Goal: Task Accomplishment & Management: Manage account settings

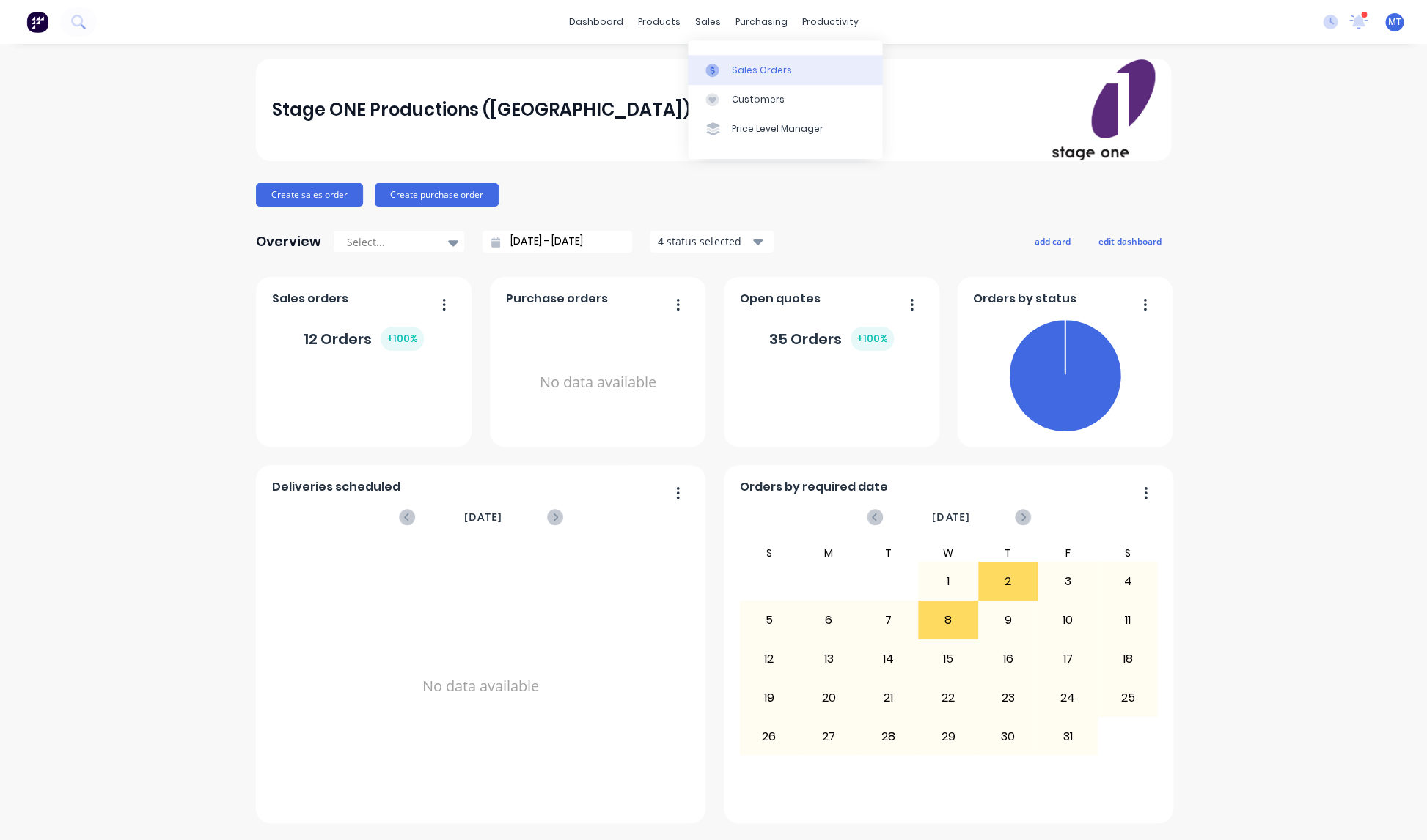
click at [742, 73] on div "Sales Orders" at bounding box center [762, 70] width 61 height 13
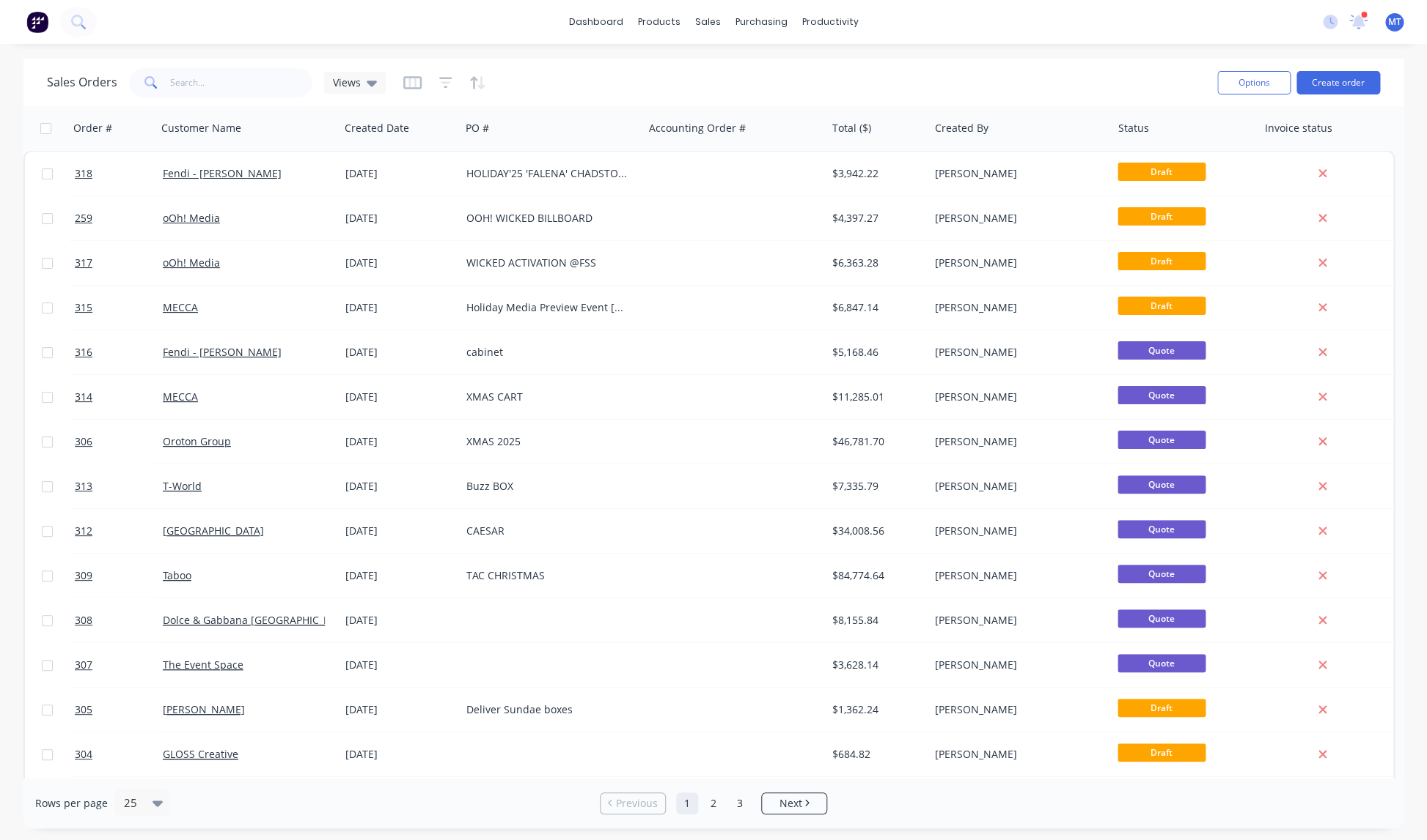
click at [563, 305] on div "Holiday Media Preview Event [GEOGRAPHIC_DATA]" at bounding box center [547, 308] width 163 height 14
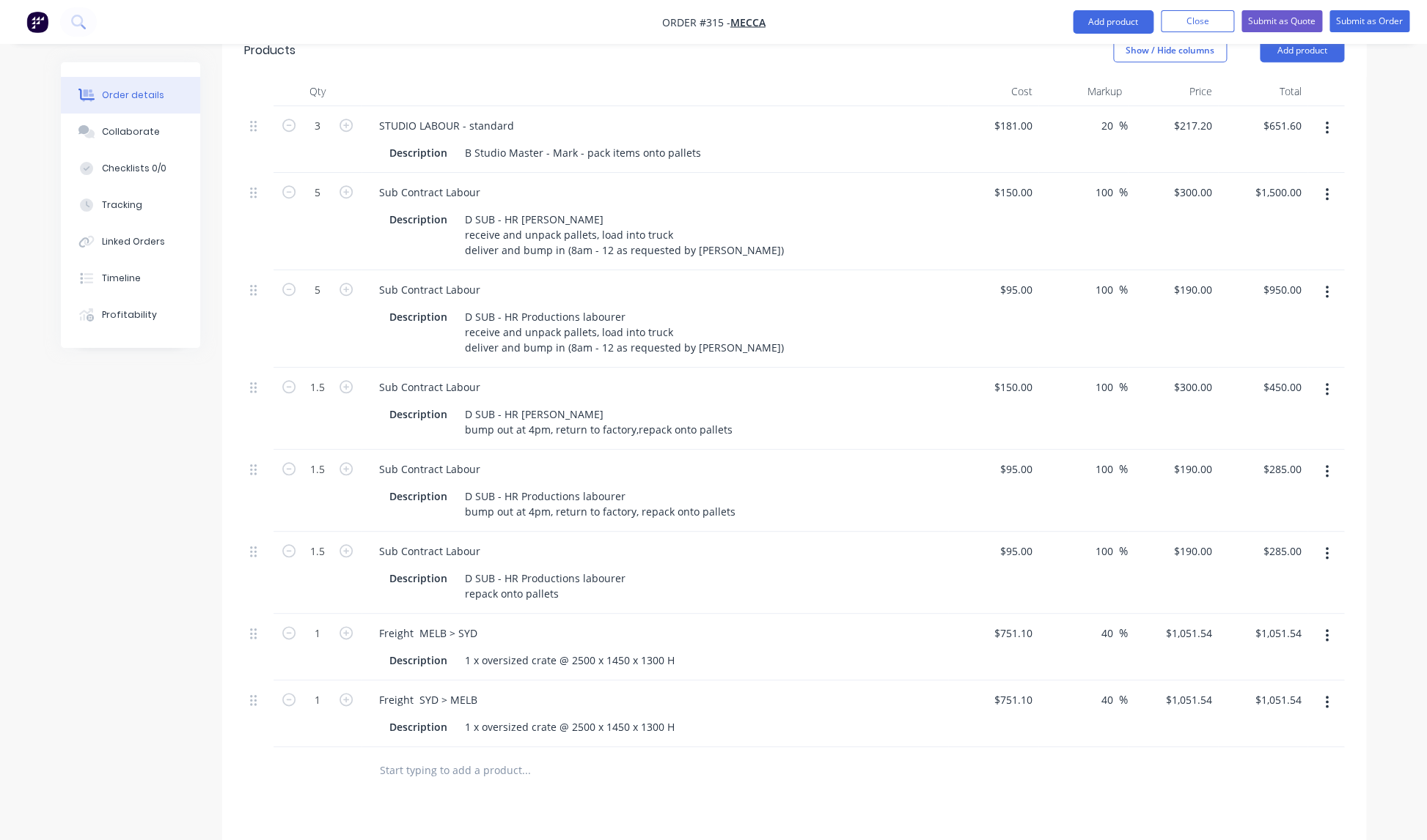
scroll to position [451, 0]
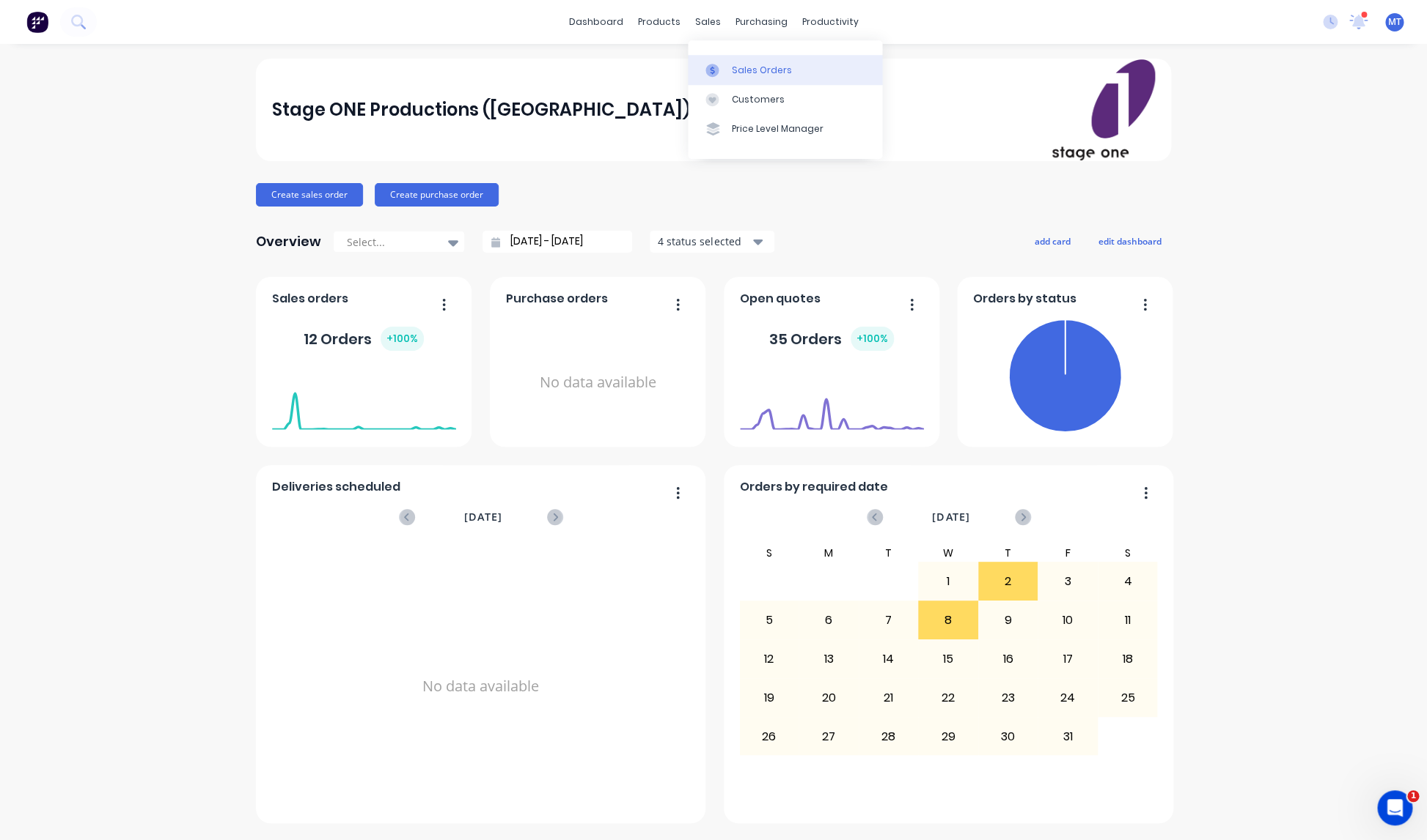
click at [749, 68] on div "Sales Orders" at bounding box center [762, 70] width 61 height 13
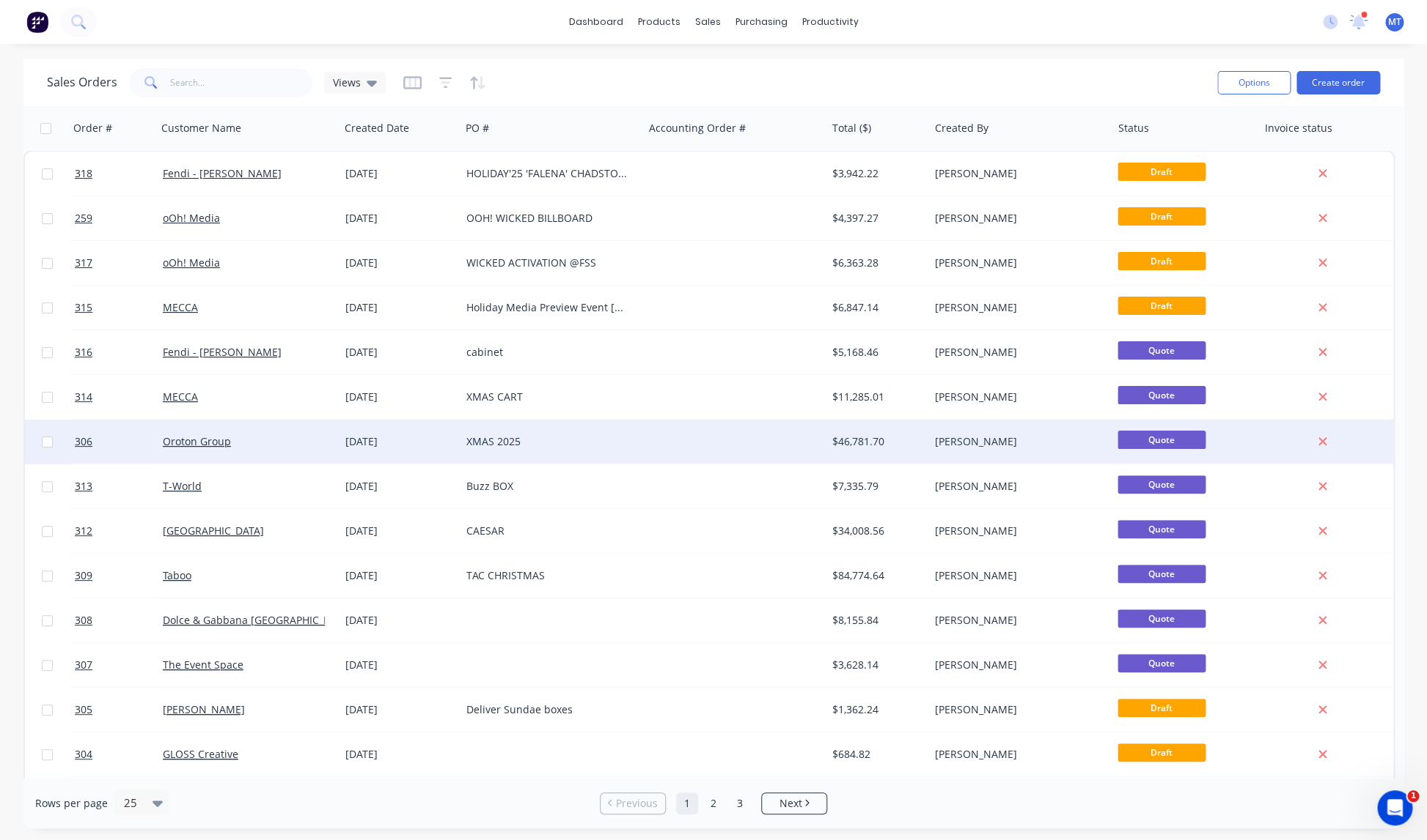
click at [630, 439] on div "XMAS 2025" at bounding box center [552, 441] width 171 height 14
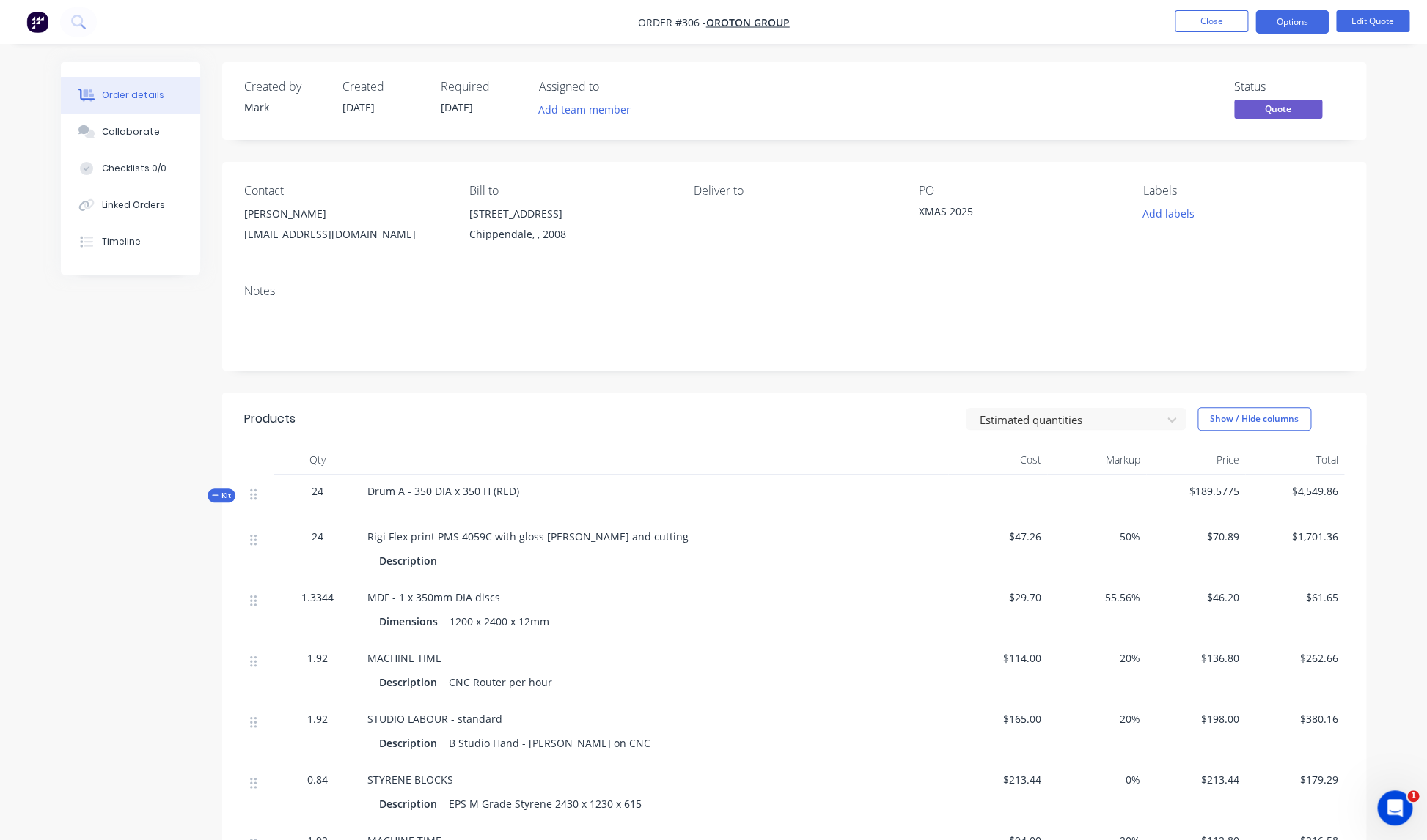
click at [326, 492] on div "24" at bounding box center [316, 491] width 76 height 15
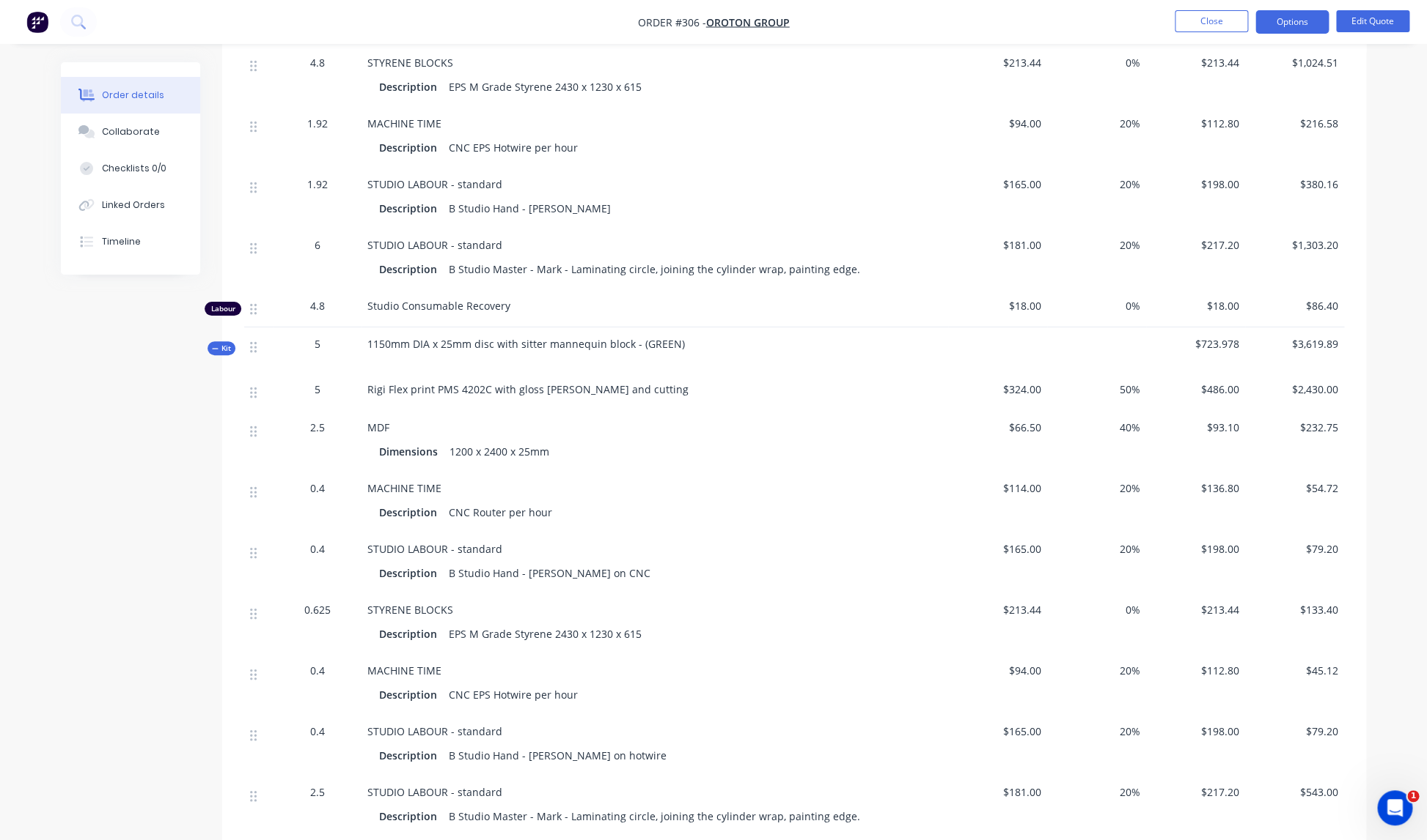
scroll to position [2873, 0]
